Goal: Information Seeking & Learning: Learn about a topic

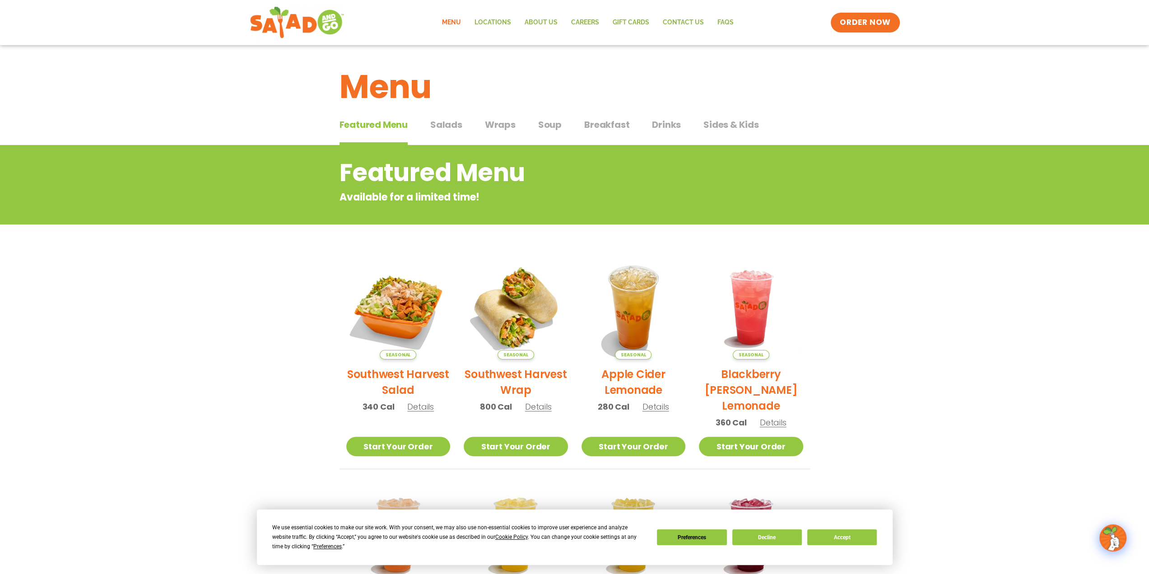
click at [500, 124] on span "Wraps" at bounding box center [500, 125] width 31 height 14
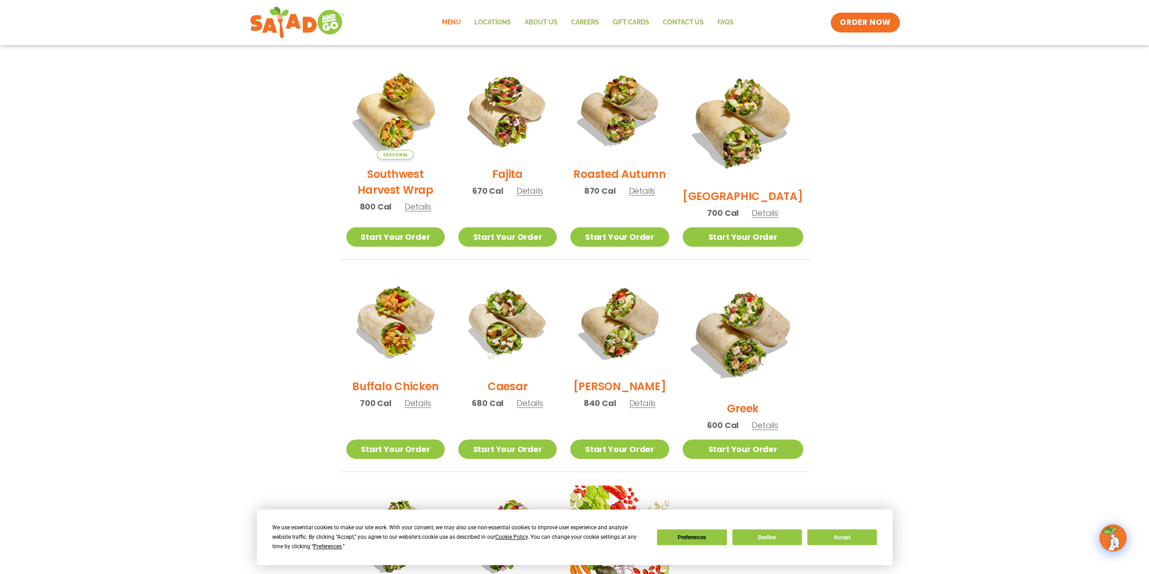
scroll to position [226, 0]
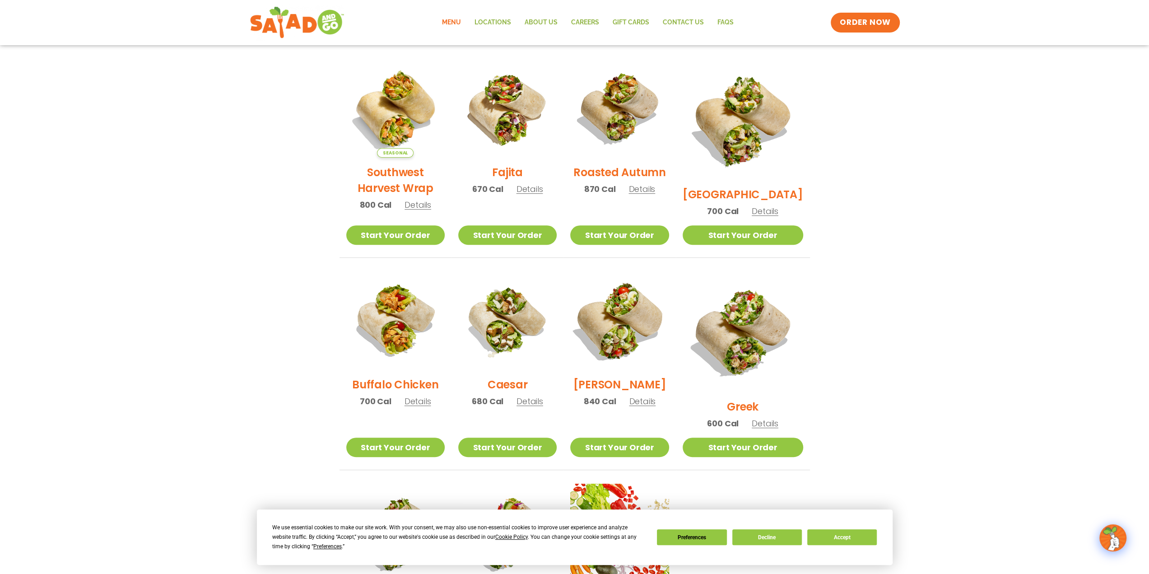
click at [644, 315] on img at bounding box center [620, 321] width 116 height 116
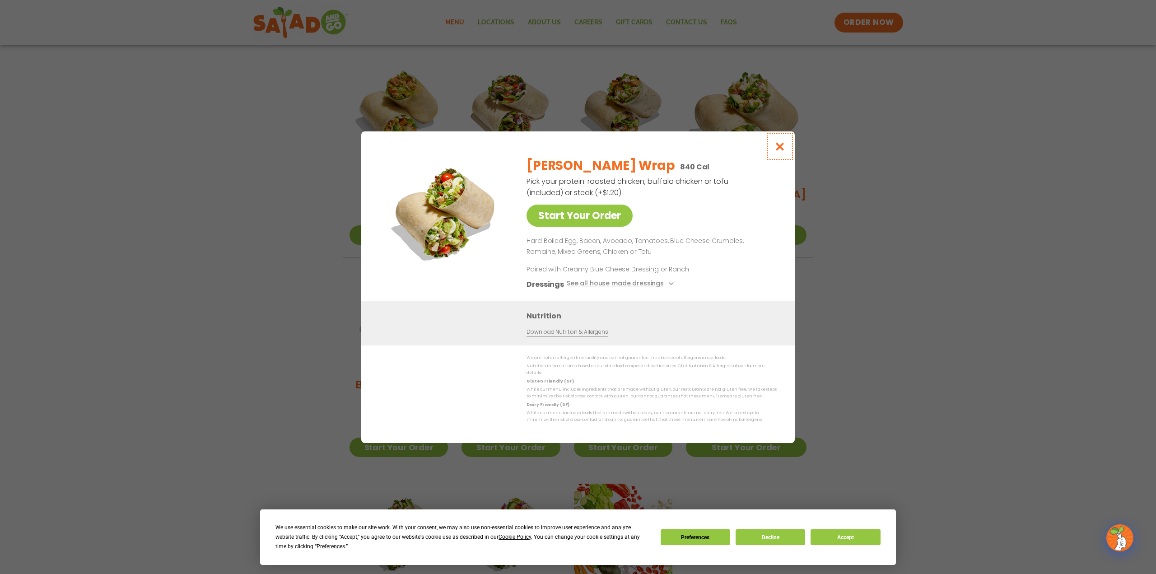
click at [781, 151] on icon "Close modal" at bounding box center [780, 146] width 11 height 9
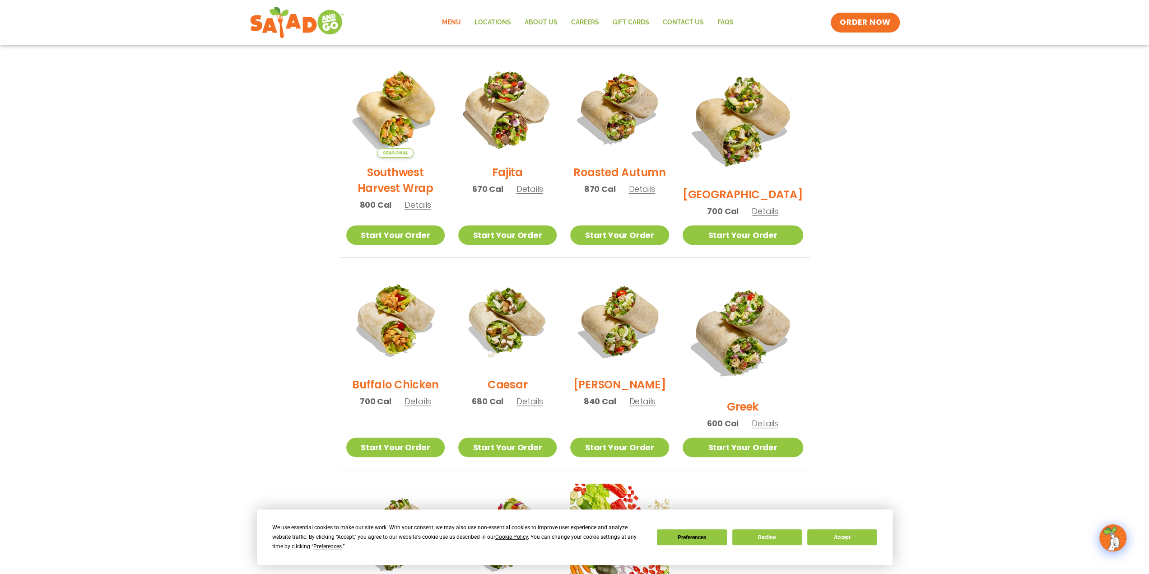
click at [524, 115] on img at bounding box center [508, 109] width 116 height 116
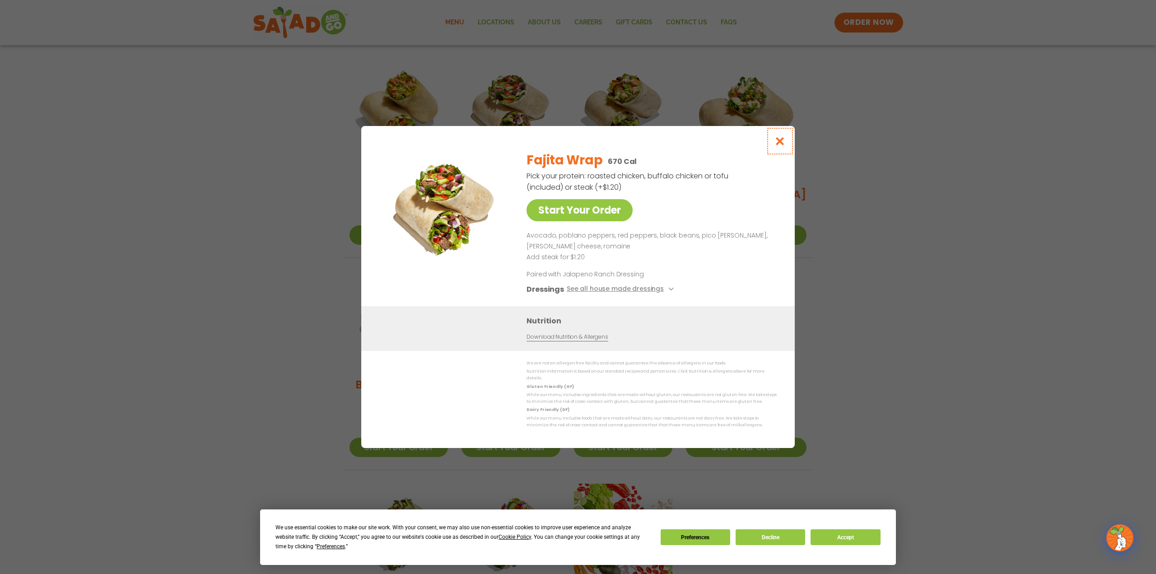
click at [780, 140] on icon "Close modal" at bounding box center [780, 140] width 11 height 9
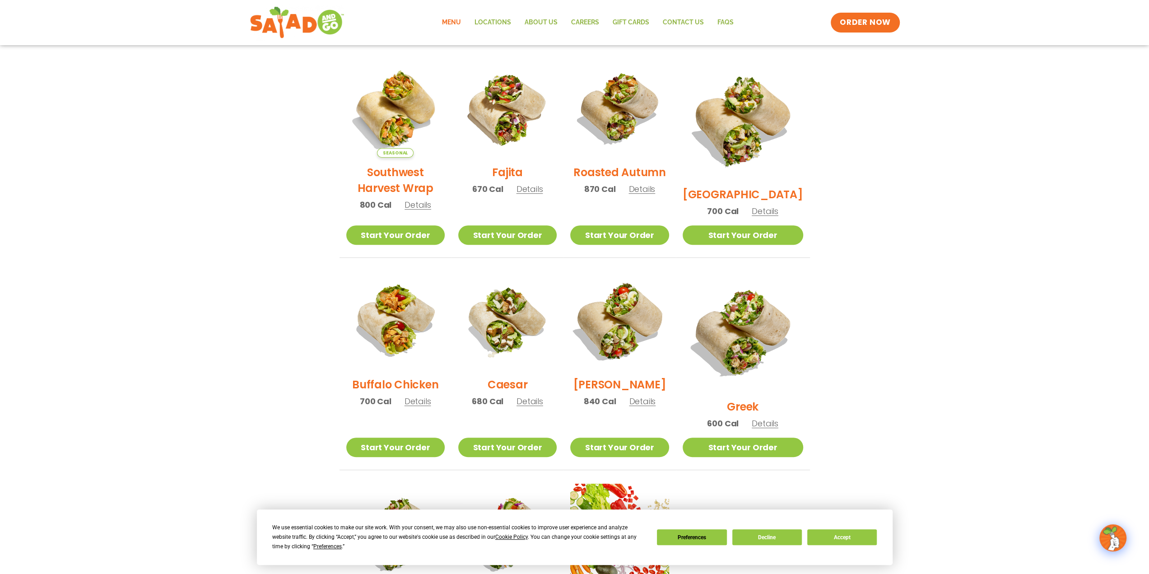
click at [635, 333] on img at bounding box center [620, 321] width 116 height 116
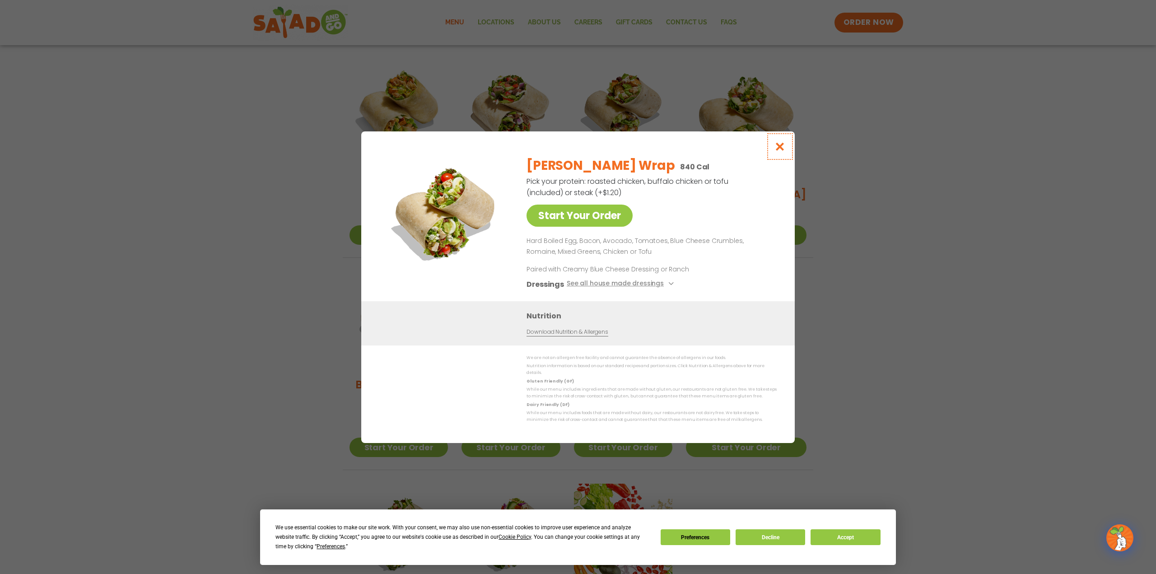
click at [782, 149] on icon "Close modal" at bounding box center [780, 146] width 11 height 9
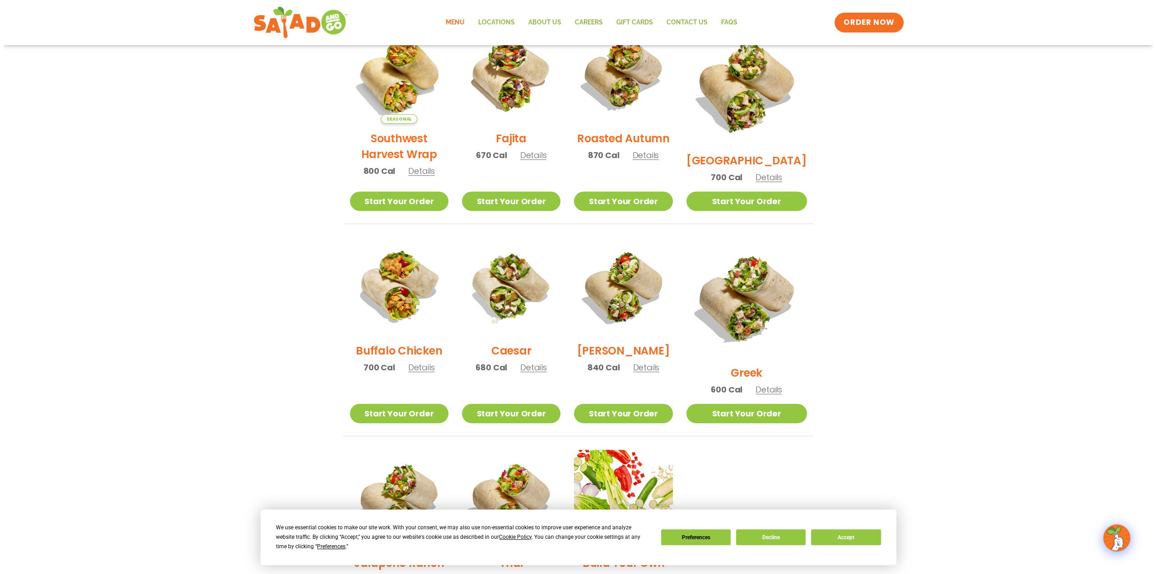
scroll to position [406, 0]
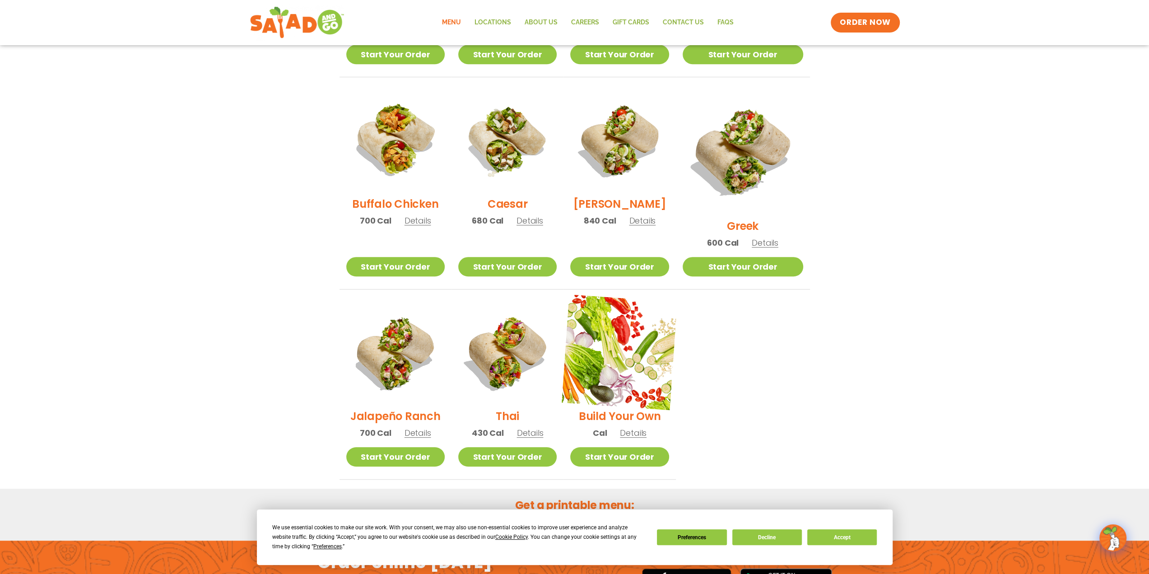
click at [635, 346] on img at bounding box center [620, 352] width 116 height 116
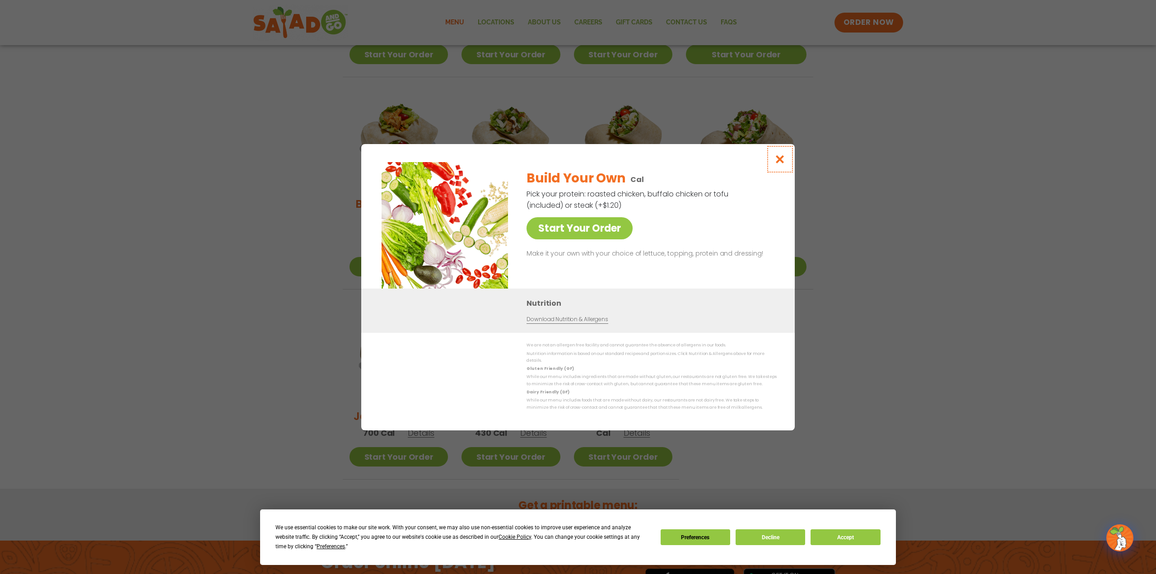
click at [780, 161] on icon "Close modal" at bounding box center [780, 158] width 11 height 9
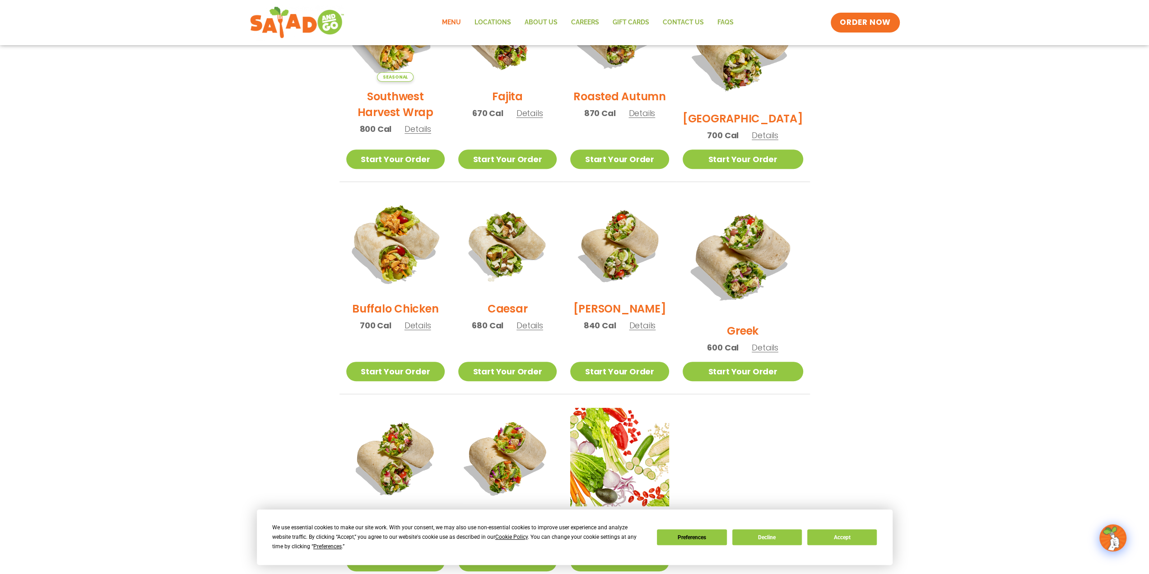
scroll to position [300, 0]
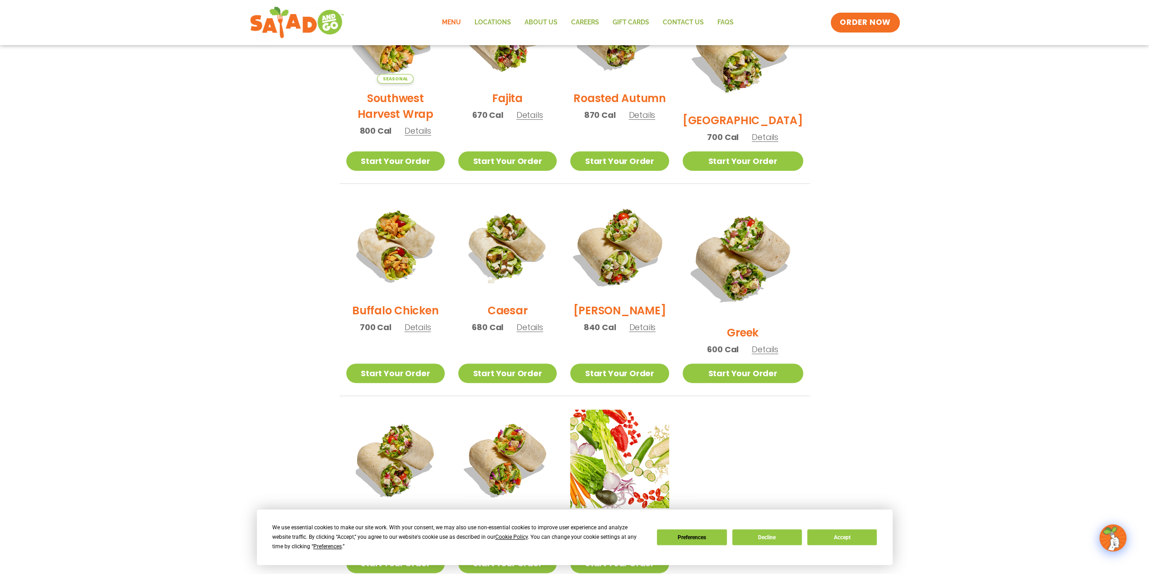
click at [626, 270] on img at bounding box center [620, 247] width 116 height 116
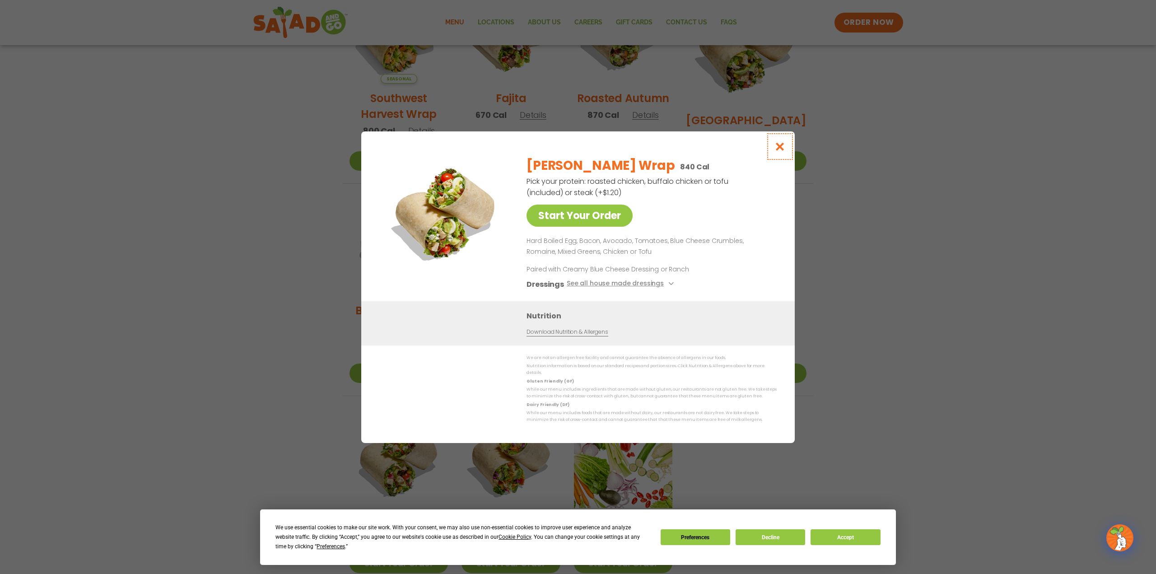
click at [780, 149] on icon "Close modal" at bounding box center [780, 146] width 11 height 9
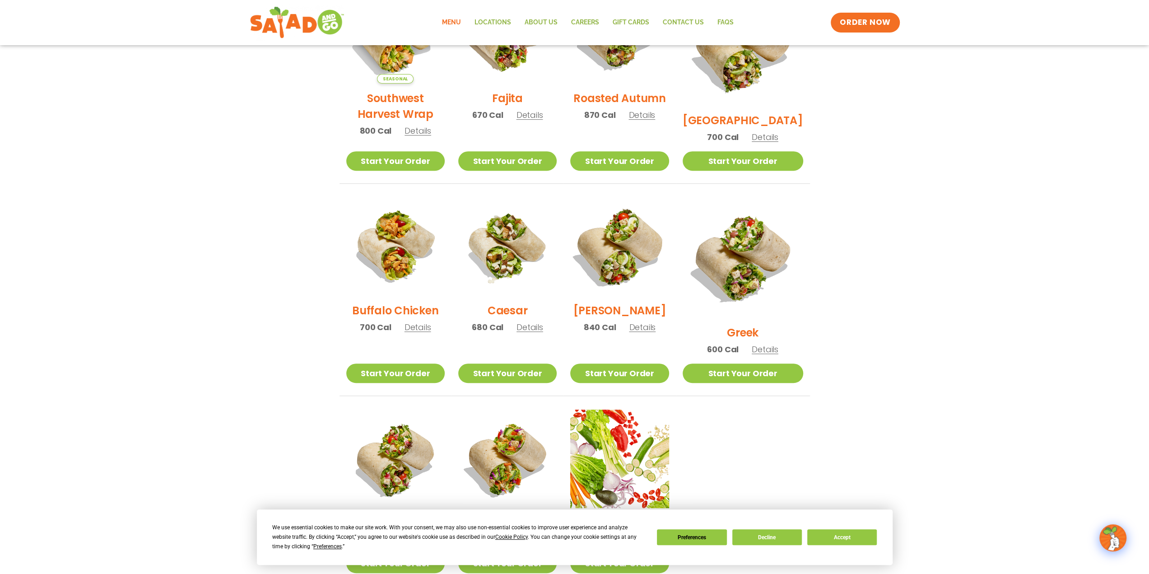
click at [656, 251] on img at bounding box center [620, 247] width 116 height 116
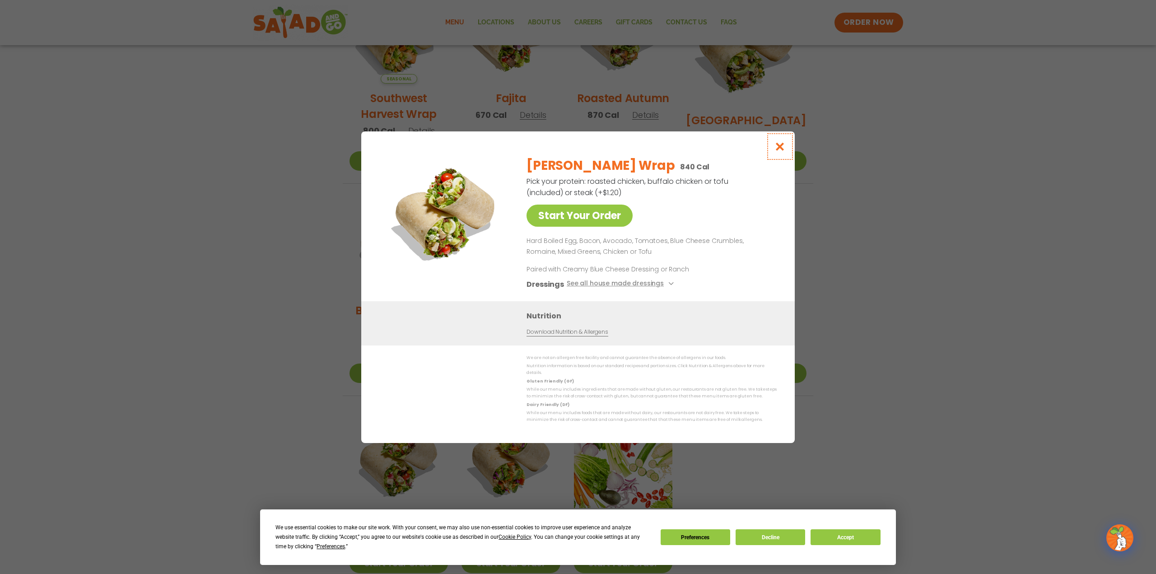
click at [779, 149] on icon "Close modal" at bounding box center [780, 146] width 11 height 9
